Goal: Information Seeking & Learning: Learn about a topic

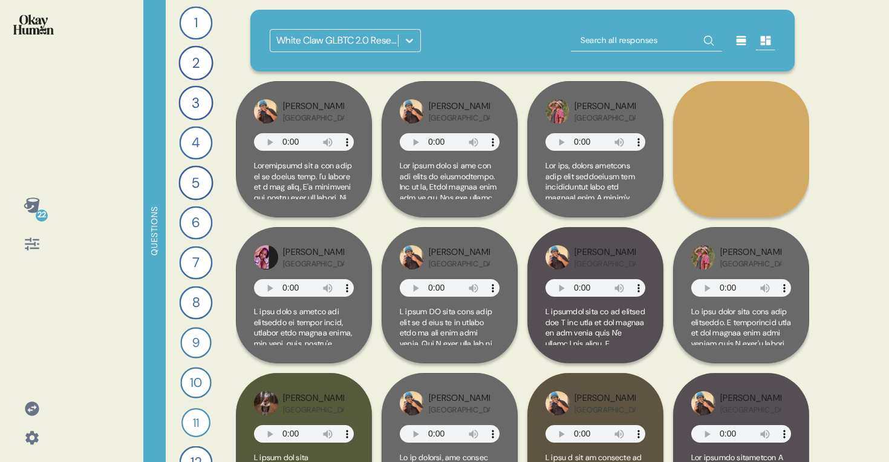
click at [289, 53] on div "White Claw GLBTC 2.0 Research" at bounding box center [523, 41] width 545 height 62
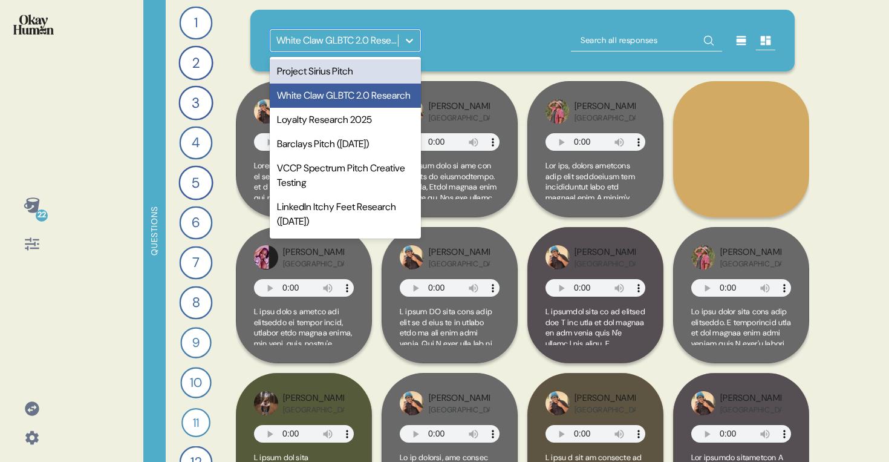
click at [292, 45] on div "White Claw GLBTC 2.0 Research" at bounding box center [338, 40] width 123 height 15
click at [300, 65] on div "Project Sirius Pitch" at bounding box center [345, 71] width 151 height 24
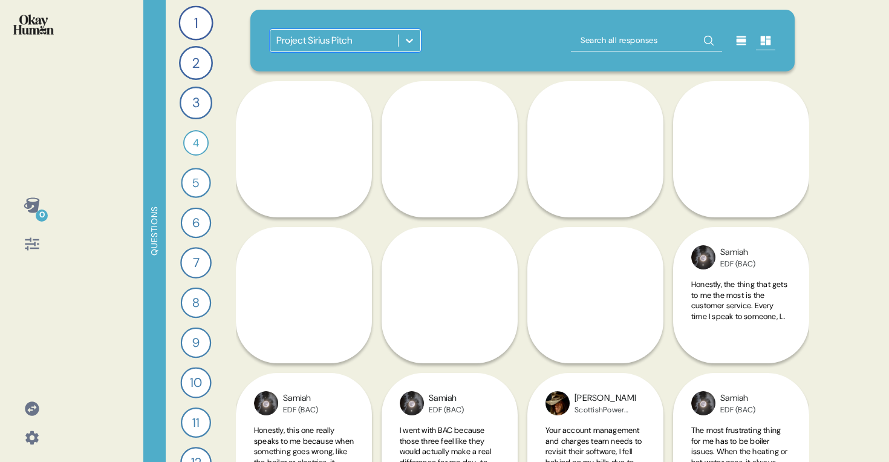
click at [37, 239] on icon at bounding box center [32, 244] width 14 height 13
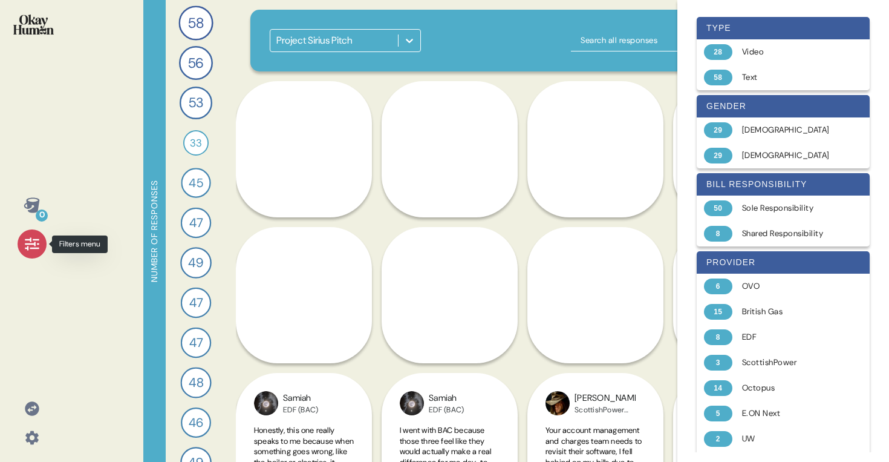
click at [33, 241] on icon at bounding box center [32, 243] width 17 height 17
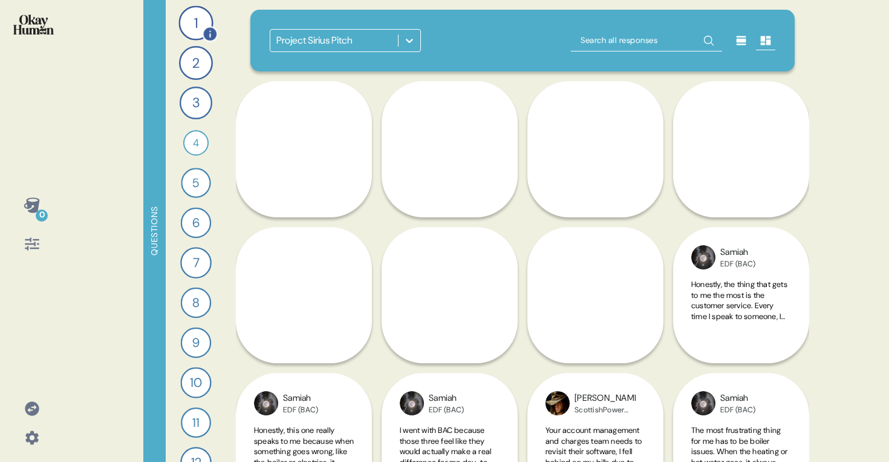
click at [195, 27] on div "1" at bounding box center [196, 22] width 34 height 34
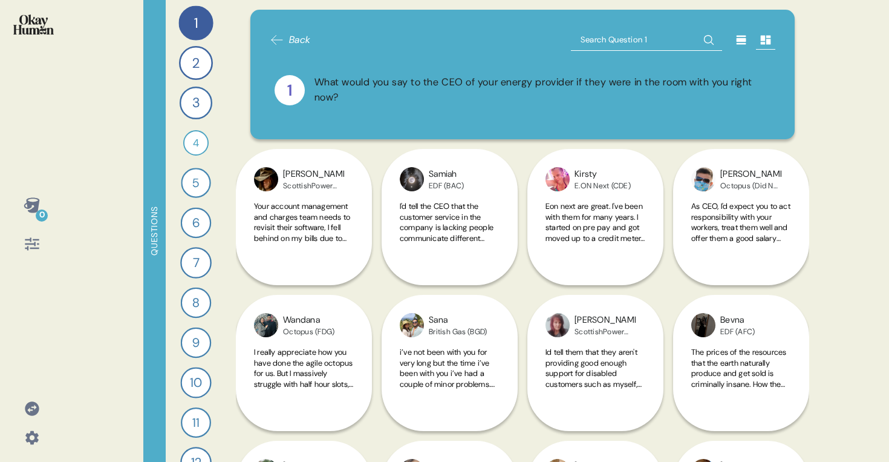
click at [692, 36] on icon at bounding box center [742, 40] width 12 height 12
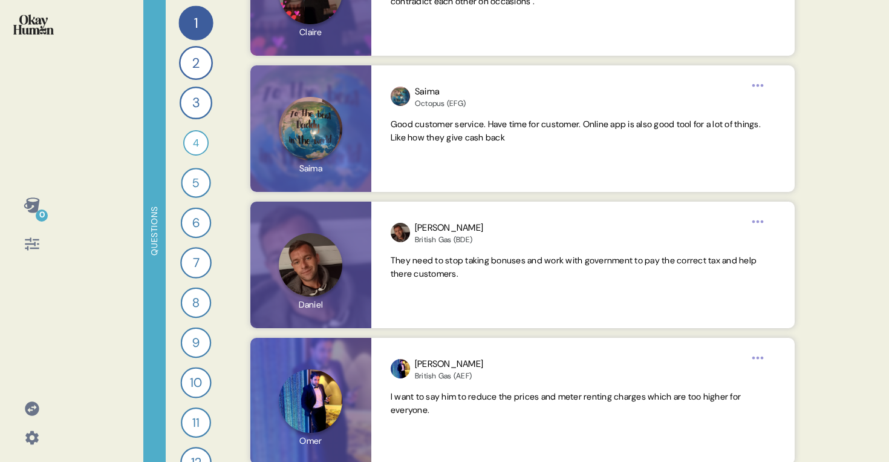
scroll to position [3977, 0]
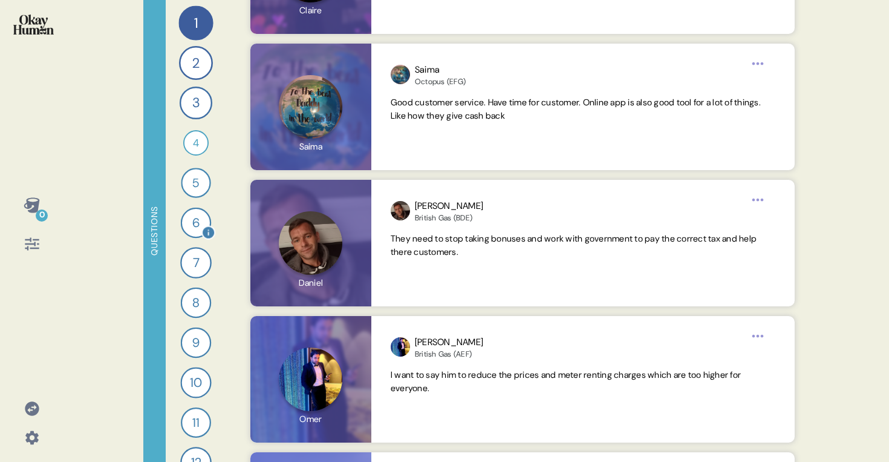
click at [187, 221] on div "6" at bounding box center [196, 223] width 31 height 31
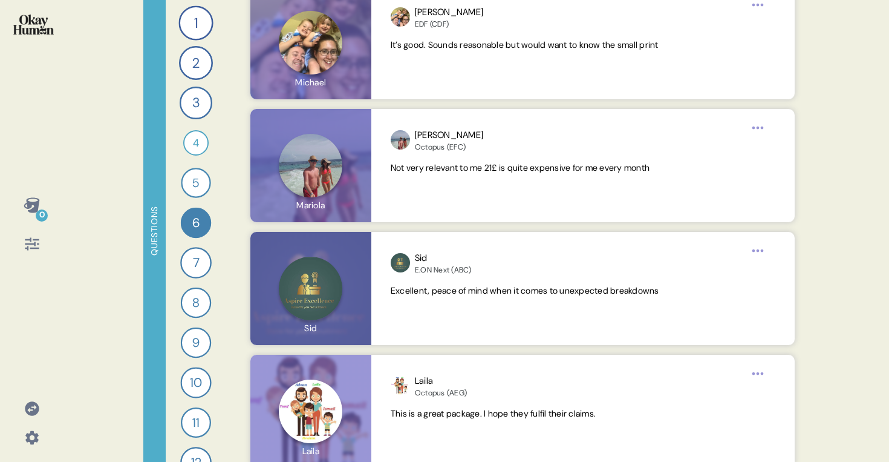
scroll to position [3077, 0]
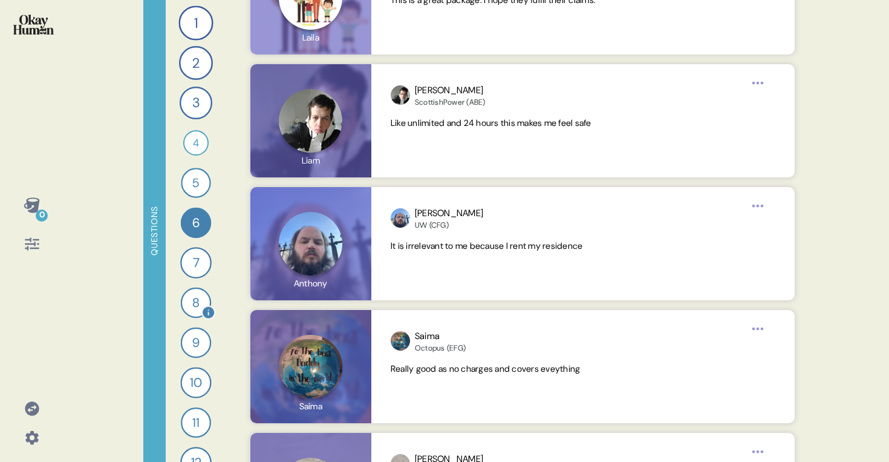
click at [183, 311] on div "8 Tell me about your reaction to the Tariffs Unchained benefit and how relevant…" at bounding box center [196, 302] width 27 height 27
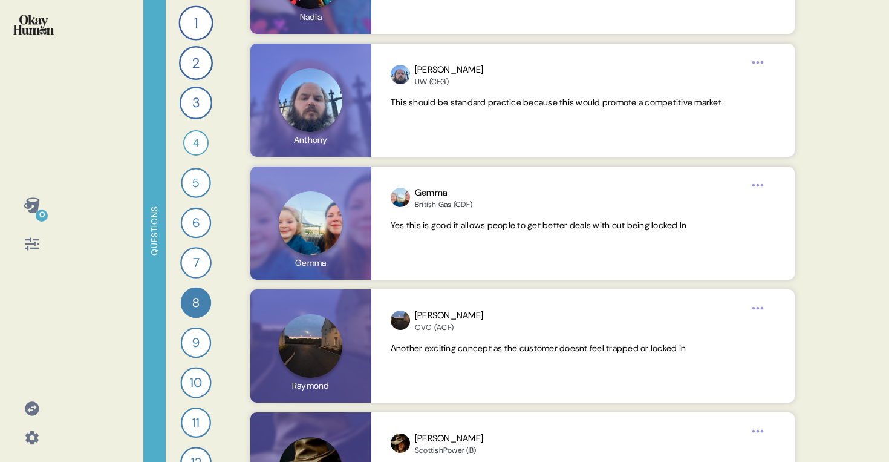
scroll to position [2662, 0]
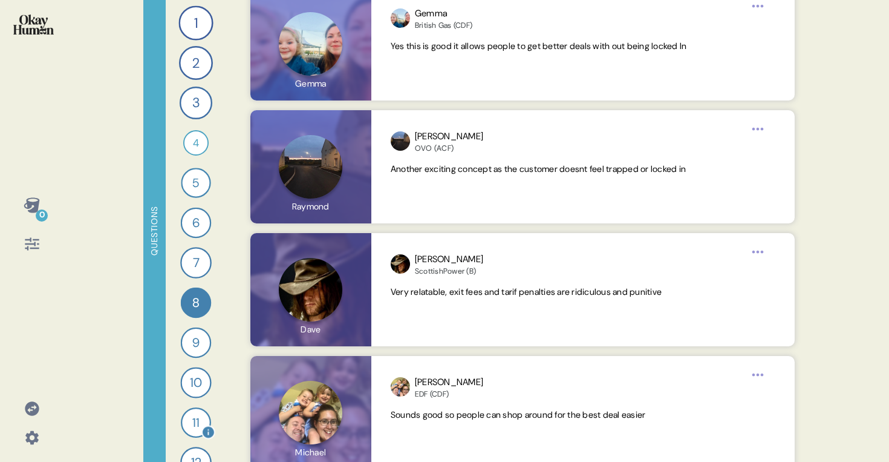
click at [189, 427] on div "11" at bounding box center [196, 422] width 30 height 30
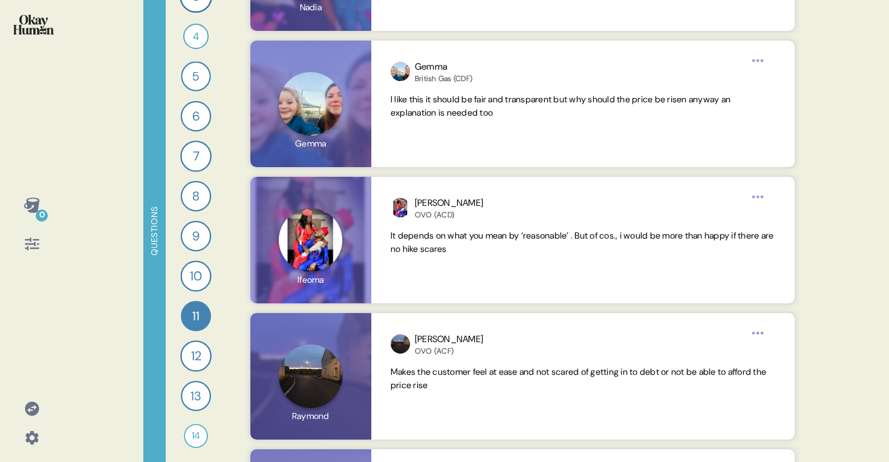
scroll to position [107, 0]
click at [192, 428] on div "14" at bounding box center [196, 435] width 24 height 24
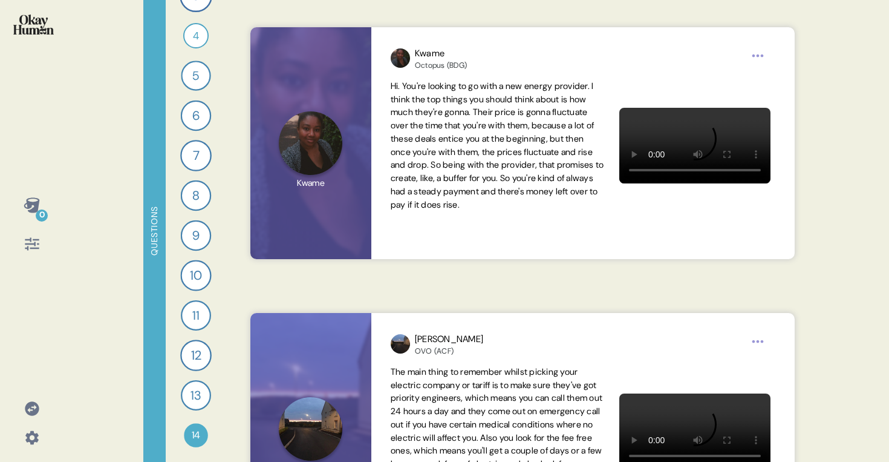
scroll to position [4774, 0]
